Goal: Check status

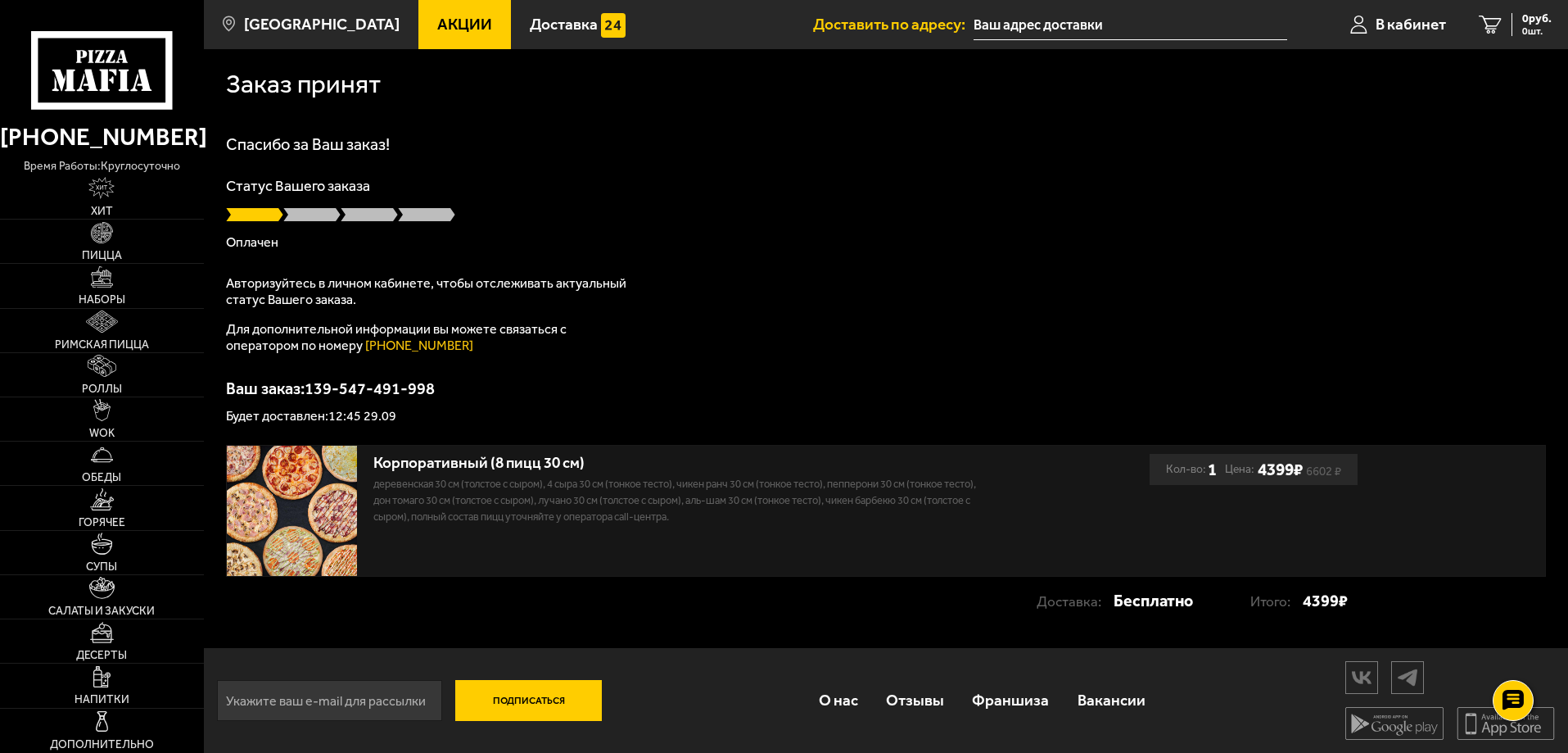
click at [643, 383] on p "Ваш заказ: 139-547-491-998" at bounding box center [886, 388] width 1319 height 17
click at [1418, 27] on span "В кабинет" at bounding box center [1411, 25] width 71 height 16
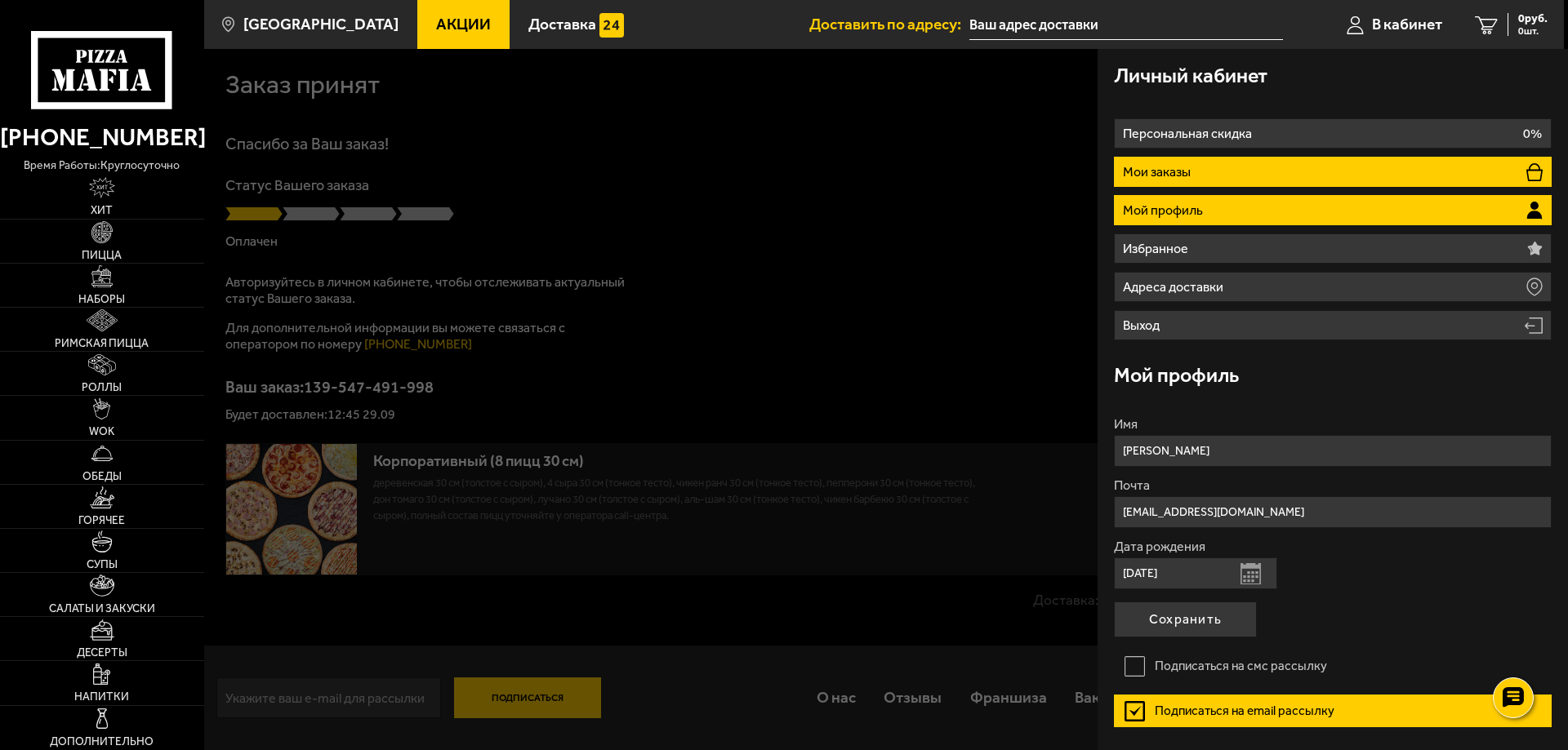
click at [1243, 181] on li "Мои заказы" at bounding box center [1333, 172] width 437 height 30
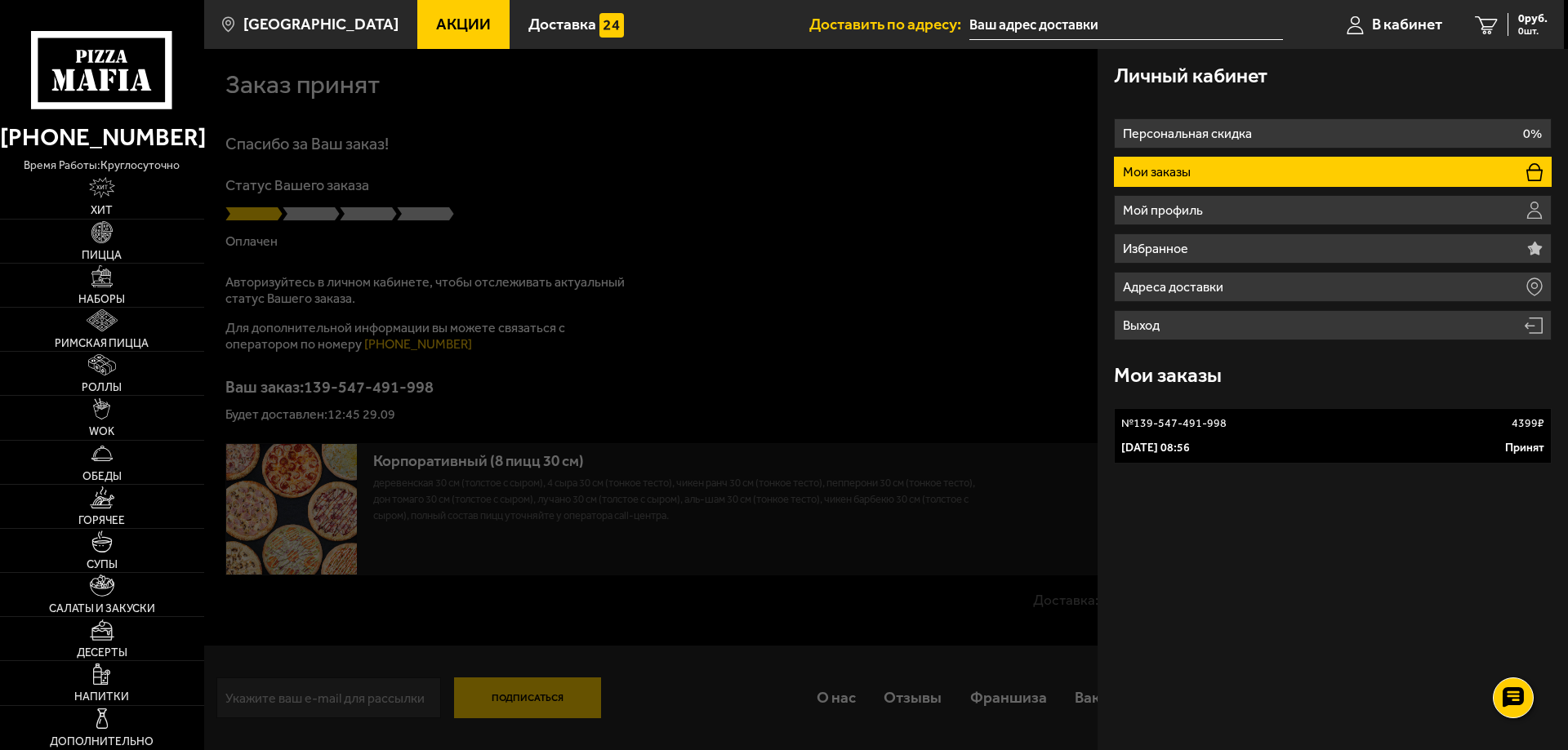
click at [1290, 436] on link "№ 139-547-491-998 4399 ₽ [DATE] 08:56 Принят" at bounding box center [1333, 435] width 437 height 56
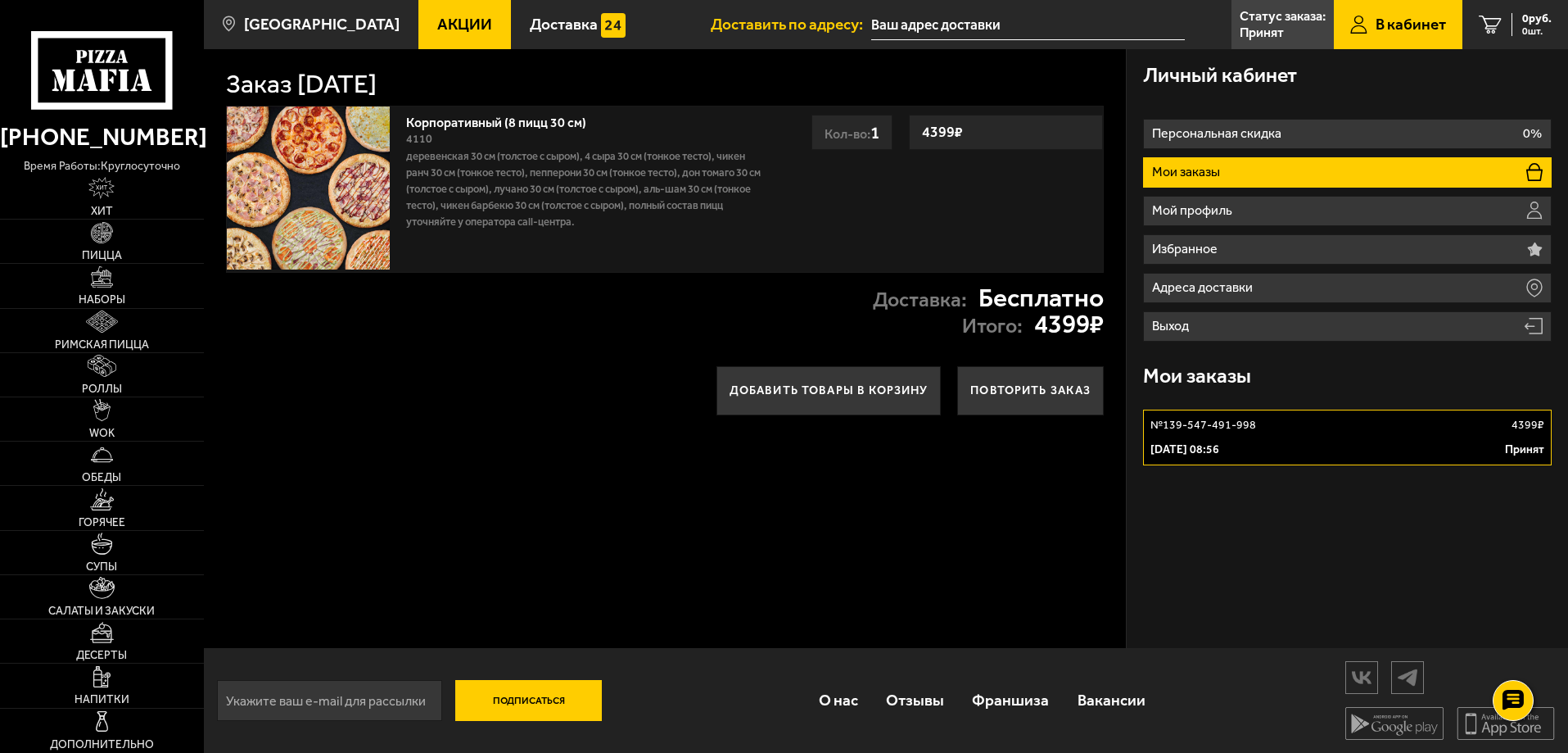
click at [545, 217] on p "Деревенская 30 см (толстое с сыром), 4 сыра 30 см (тонкое тесто), Чикен Ранч 30…" at bounding box center [585, 189] width 358 height 82
click at [1304, 433] on div "№ 139-547-491-998 4399 ₽" at bounding box center [1347, 425] width 394 height 17
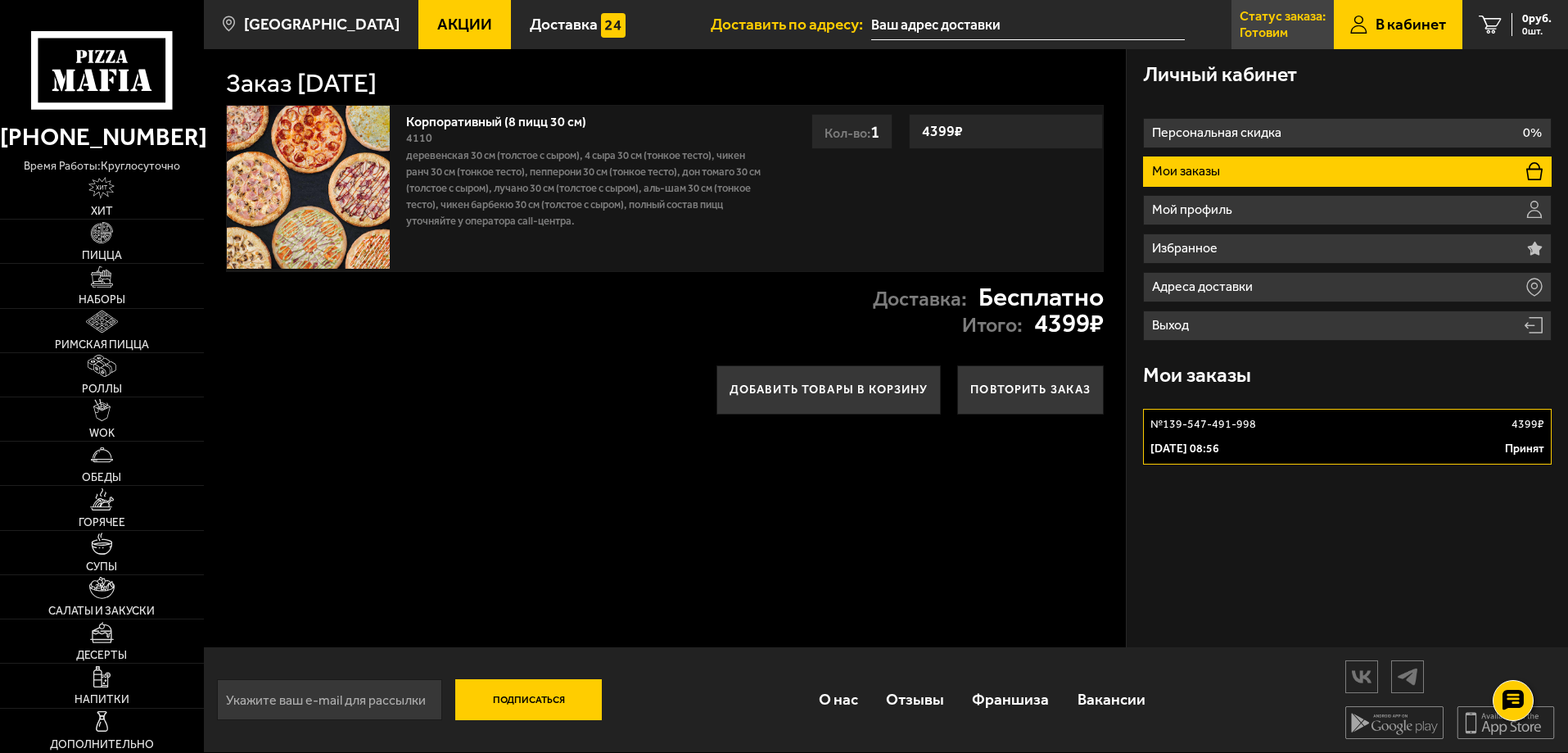
click at [1244, 27] on p "Готовим" at bounding box center [1264, 33] width 49 height 13
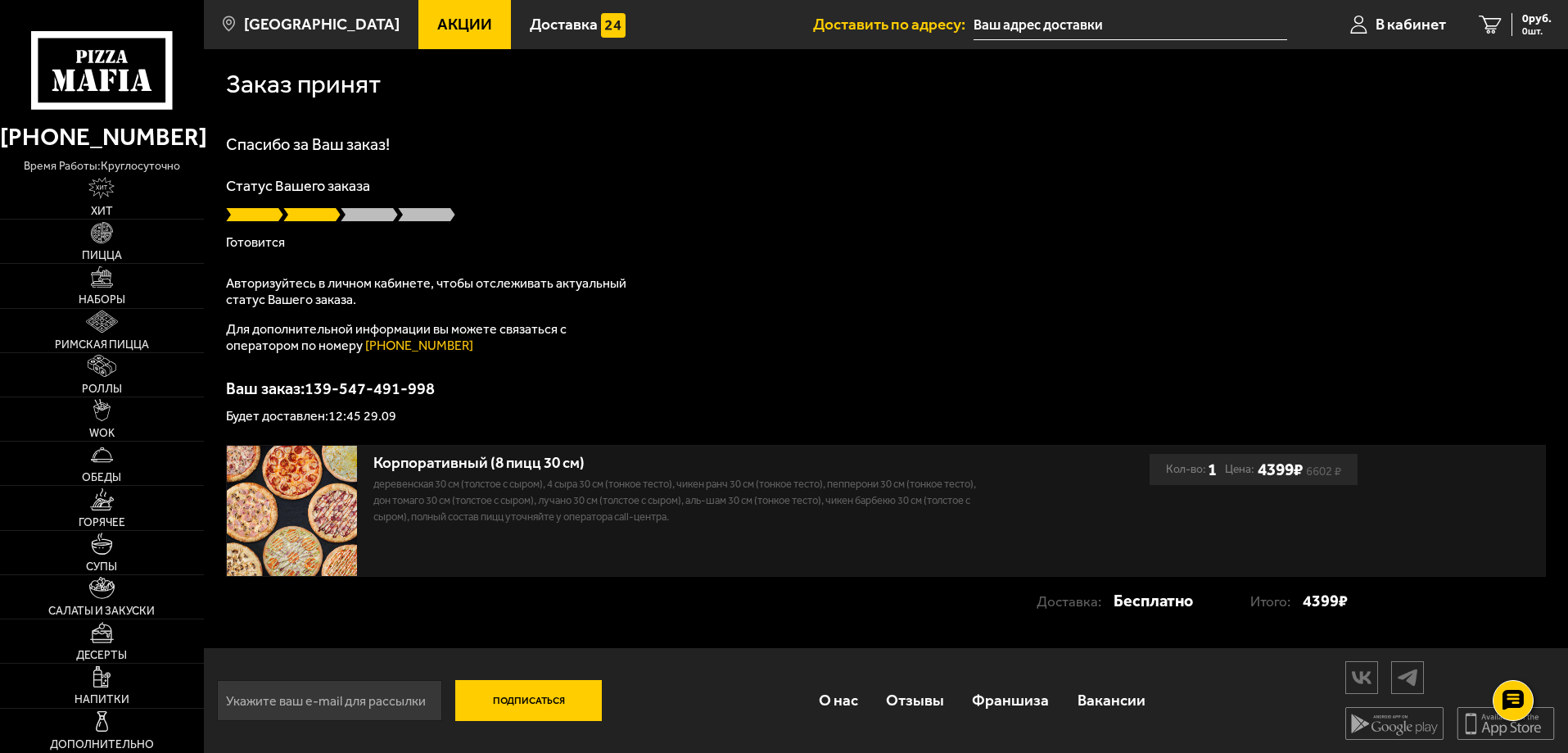
click at [921, 278] on div "Спасибо за Ваш заказ! Статус Вашего заказа Готовится Авторизуйтесь в личном каб…" at bounding box center [886, 280] width 1319 height 287
